Goal: Check status

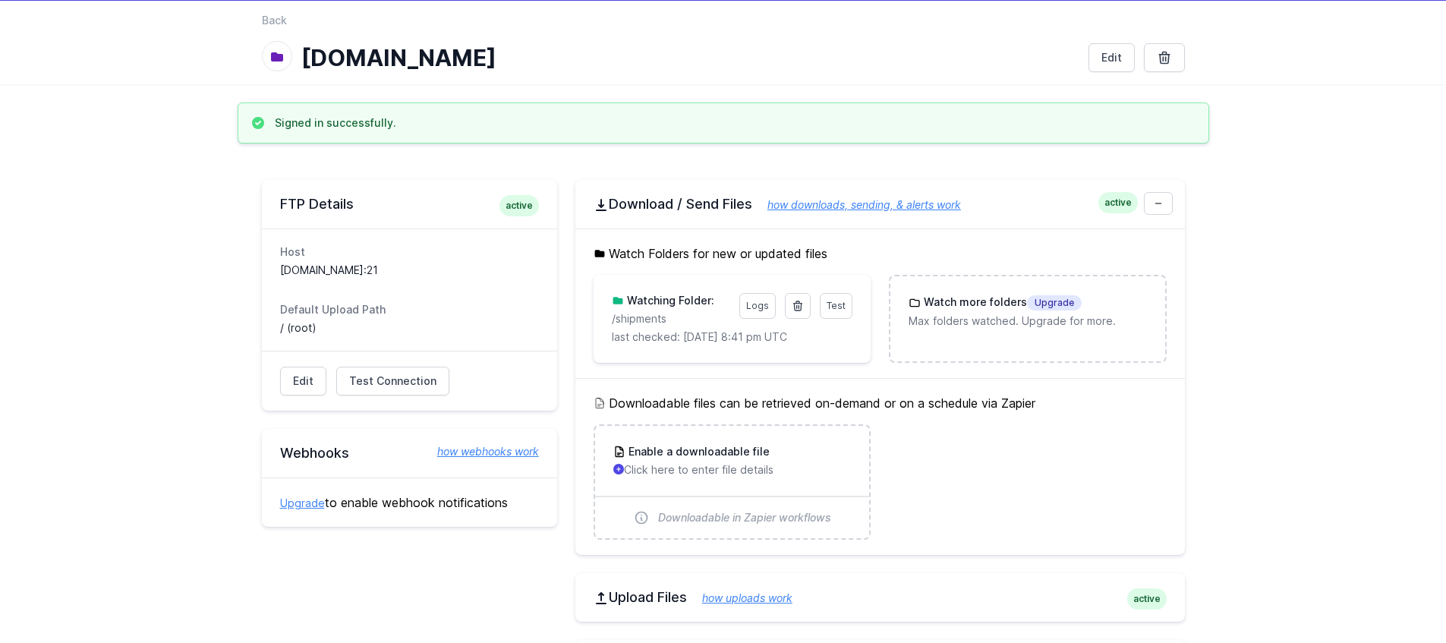
scroll to position [49, 0]
drag, startPoint x: 383, startPoint y: 275, endPoint x: 395, endPoint y: 262, distance: 17.2
click at [384, 274] on dd "sftp.forestna.com:21" at bounding box center [409, 268] width 259 height 15
drag, startPoint x: 388, startPoint y: 265, endPoint x: 276, endPoint y: 266, distance: 112.3
click at [276, 266] on div "Host sftp.forestna.com:21 Default Upload Path / (root)" at bounding box center [409, 288] width 295 height 122
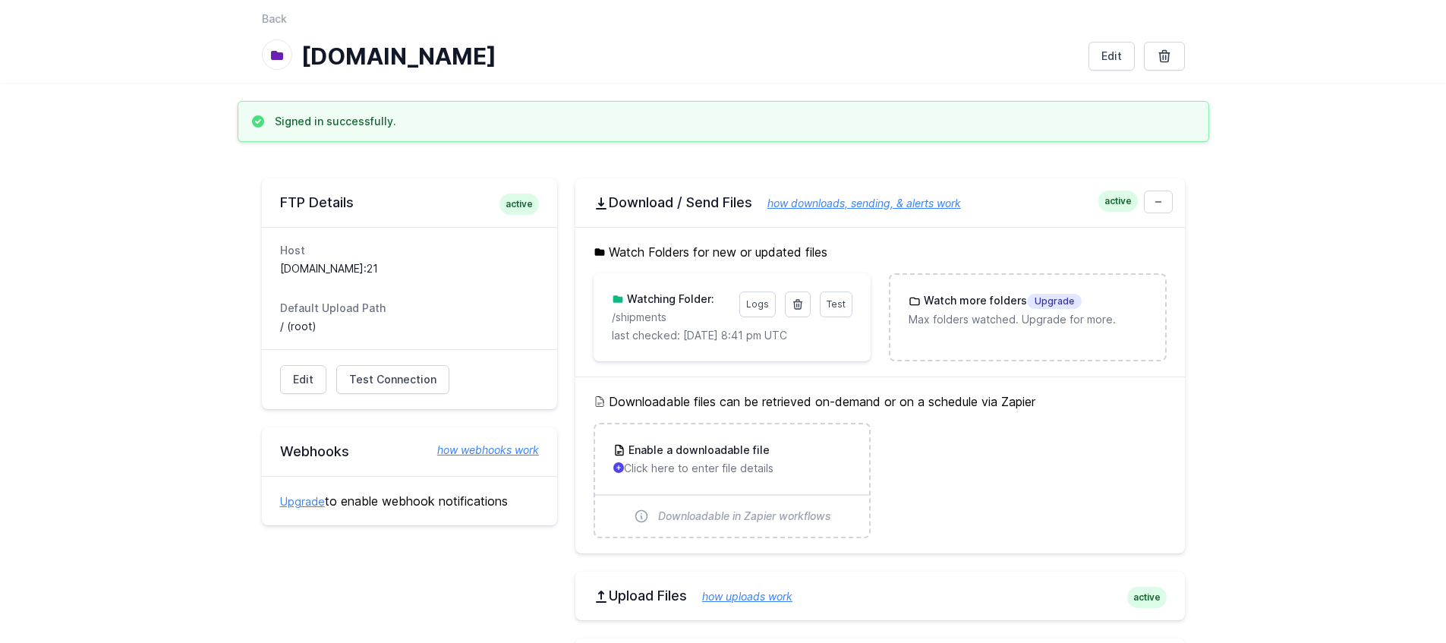
copy dd "sftp.forestna.com:21"
click at [751, 307] on link "Logs" at bounding box center [757, 304] width 36 height 26
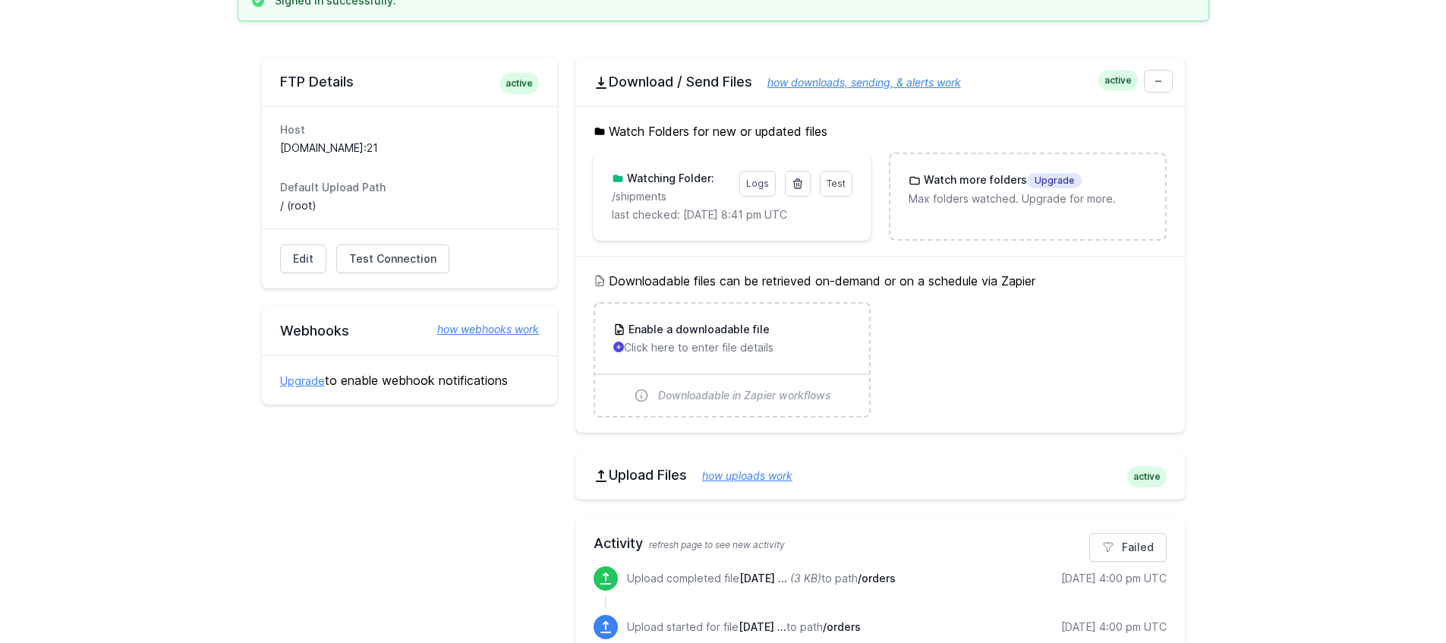
scroll to position [0, 0]
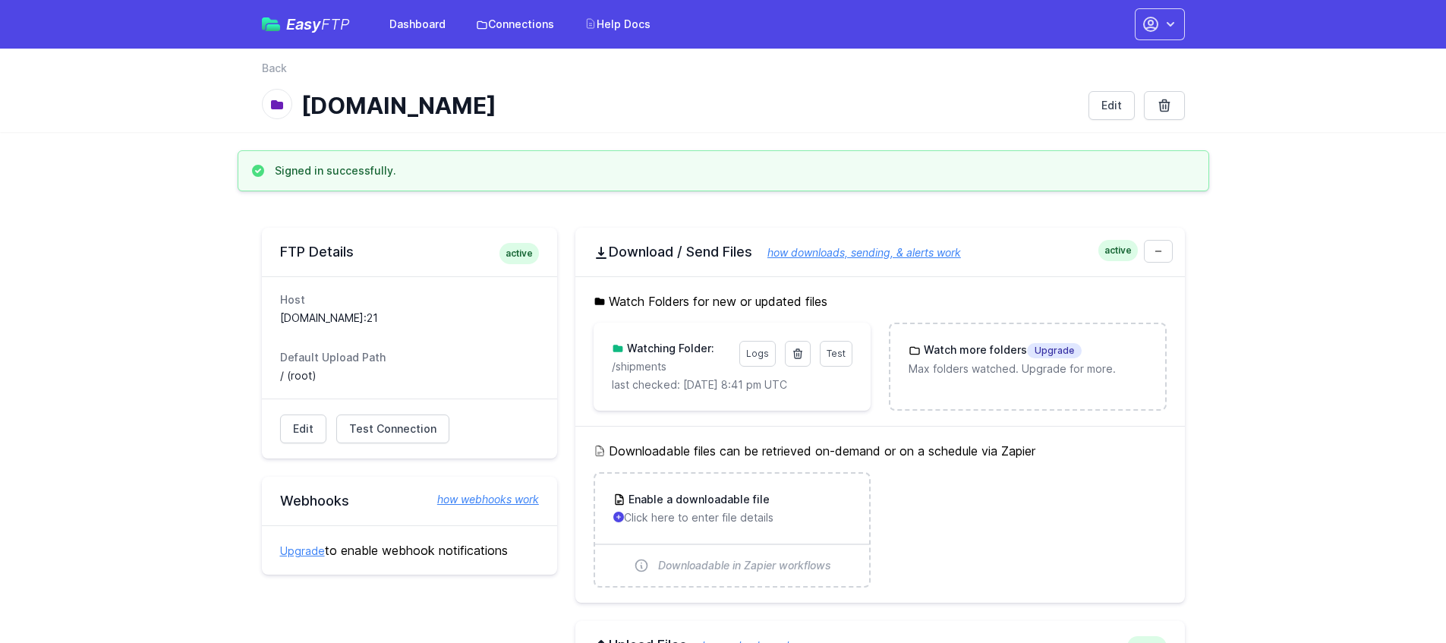
click at [756, 357] on link "Logs" at bounding box center [757, 354] width 36 height 26
click at [838, 353] on span "Test" at bounding box center [836, 353] width 19 height 11
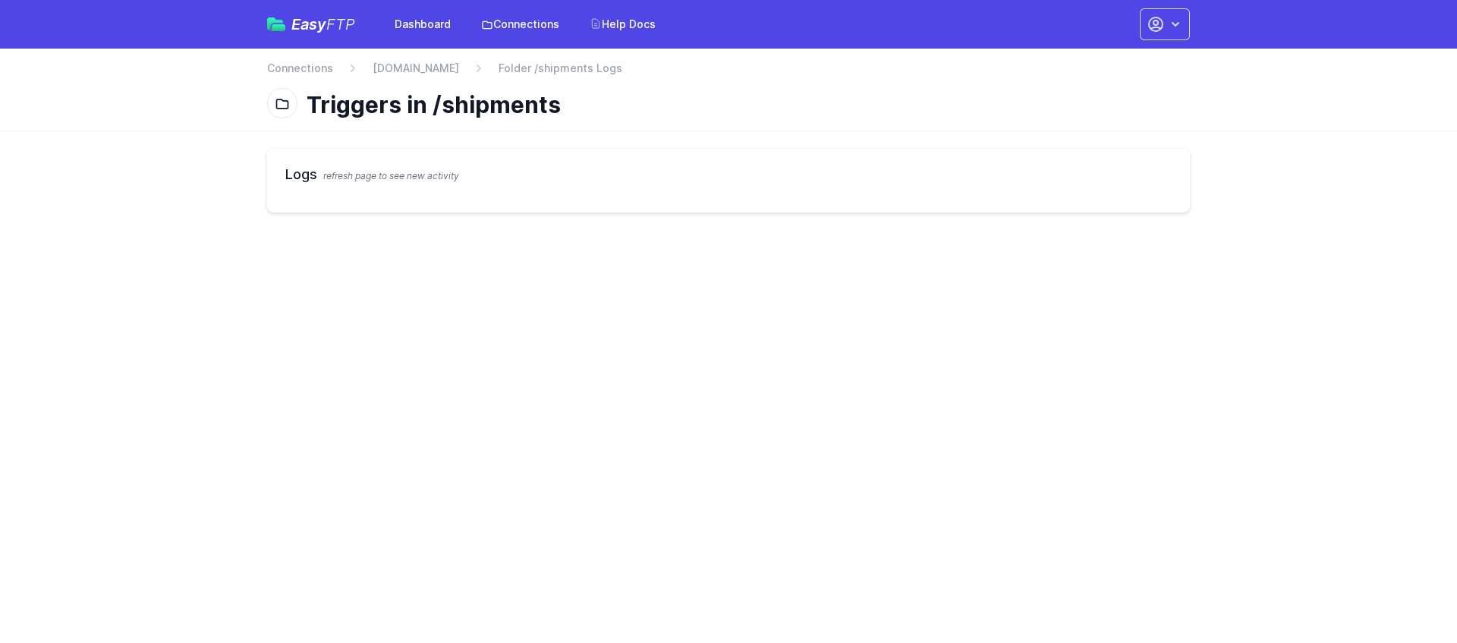
drag, startPoint x: 375, startPoint y: 163, endPoint x: 303, endPoint y: 174, distance: 72.9
click at [375, 163] on div "Logs refresh page to see new activity" at bounding box center [728, 181] width 923 height 64
click at [277, 176] on div "Logs refresh page to see new activity" at bounding box center [728, 181] width 923 height 64
